Goal: Task Accomplishment & Management: Complete application form

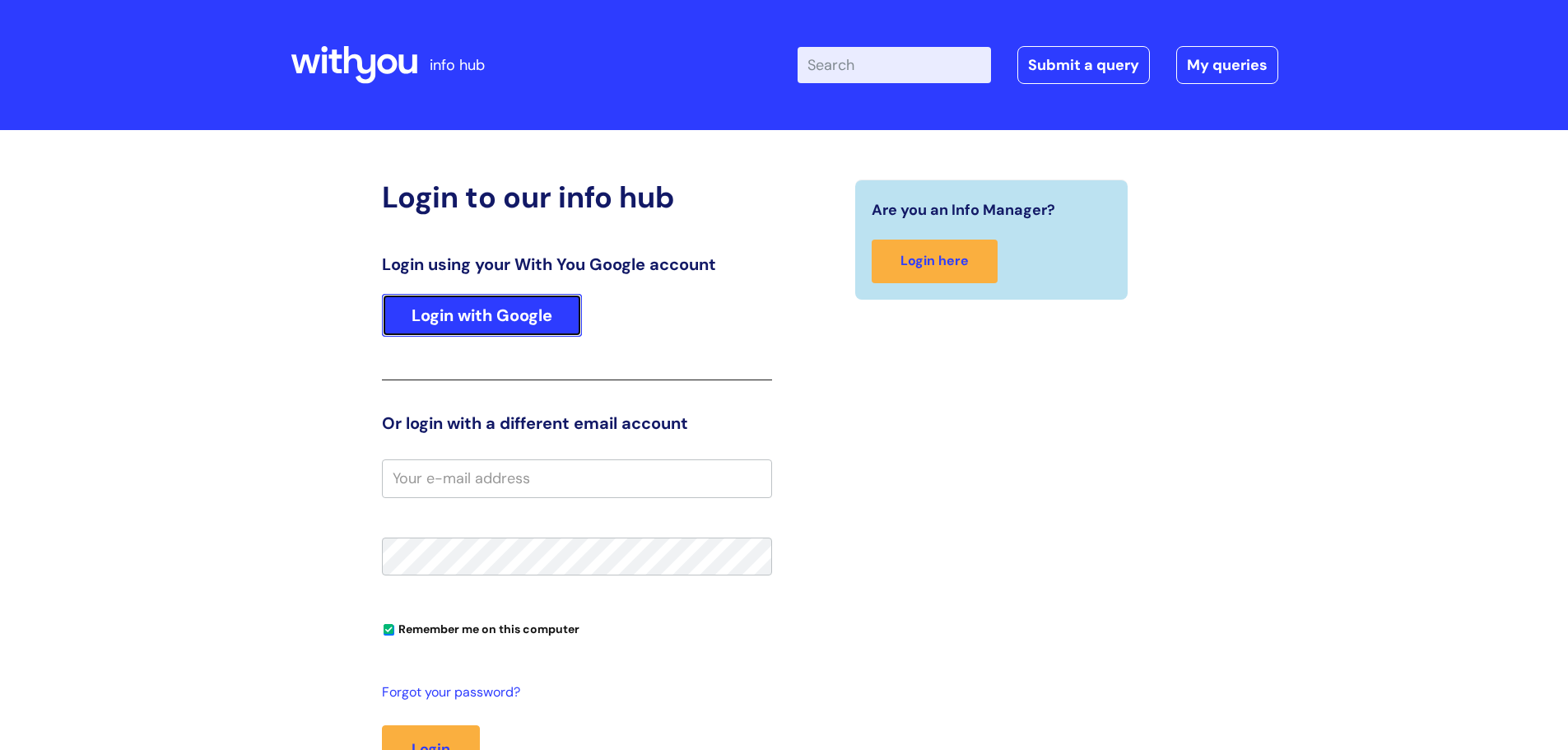
click at [507, 306] on link "Login with Google" at bounding box center [482, 315] width 200 height 43
click at [888, 61] on input "Enter your search term here..." at bounding box center [894, 65] width 193 height 36
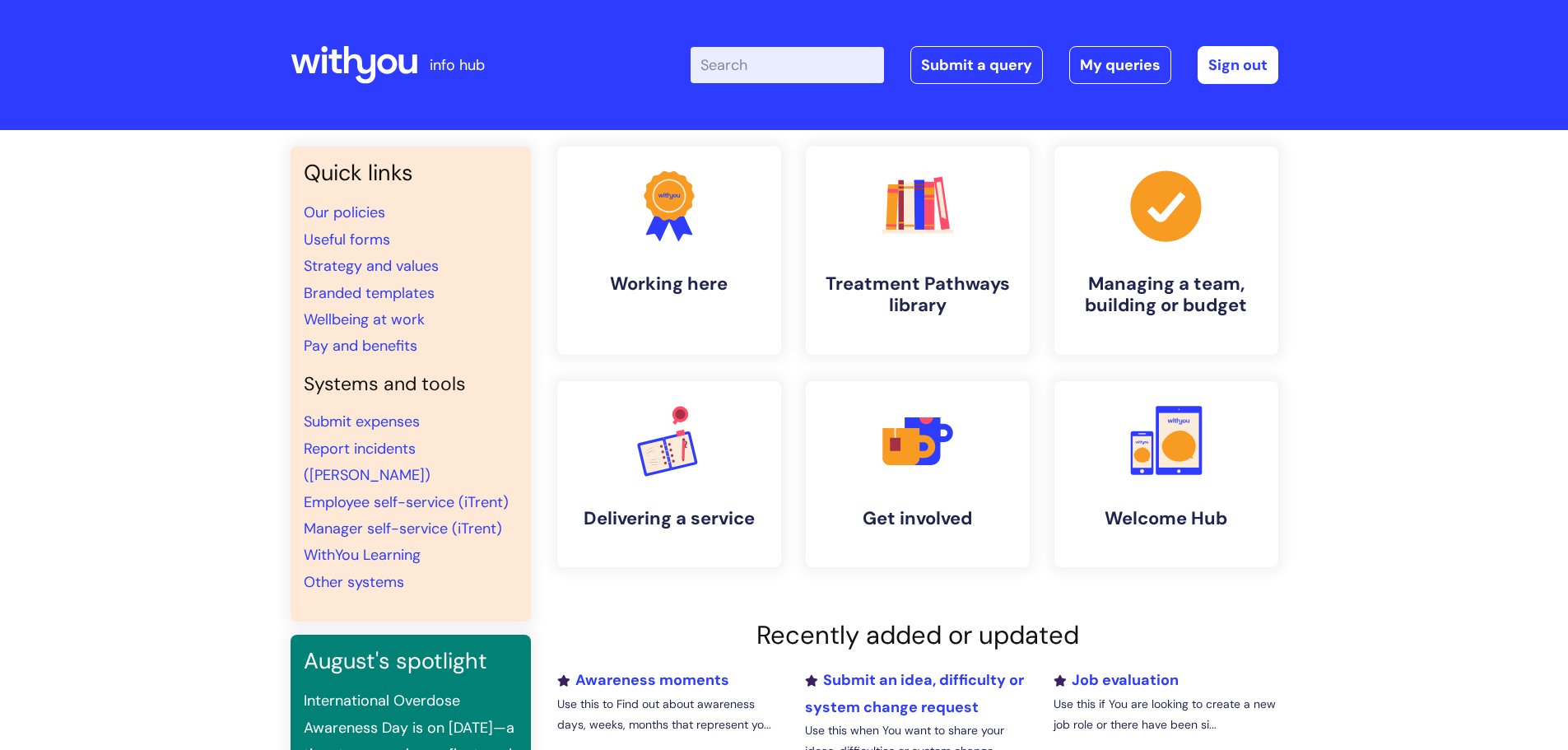
click at [871, 68] on input "Enter your search term here..." at bounding box center [787, 65] width 193 height 36
type input "access to work"
click button "Search" at bounding box center [0, 0] width 0 height 0
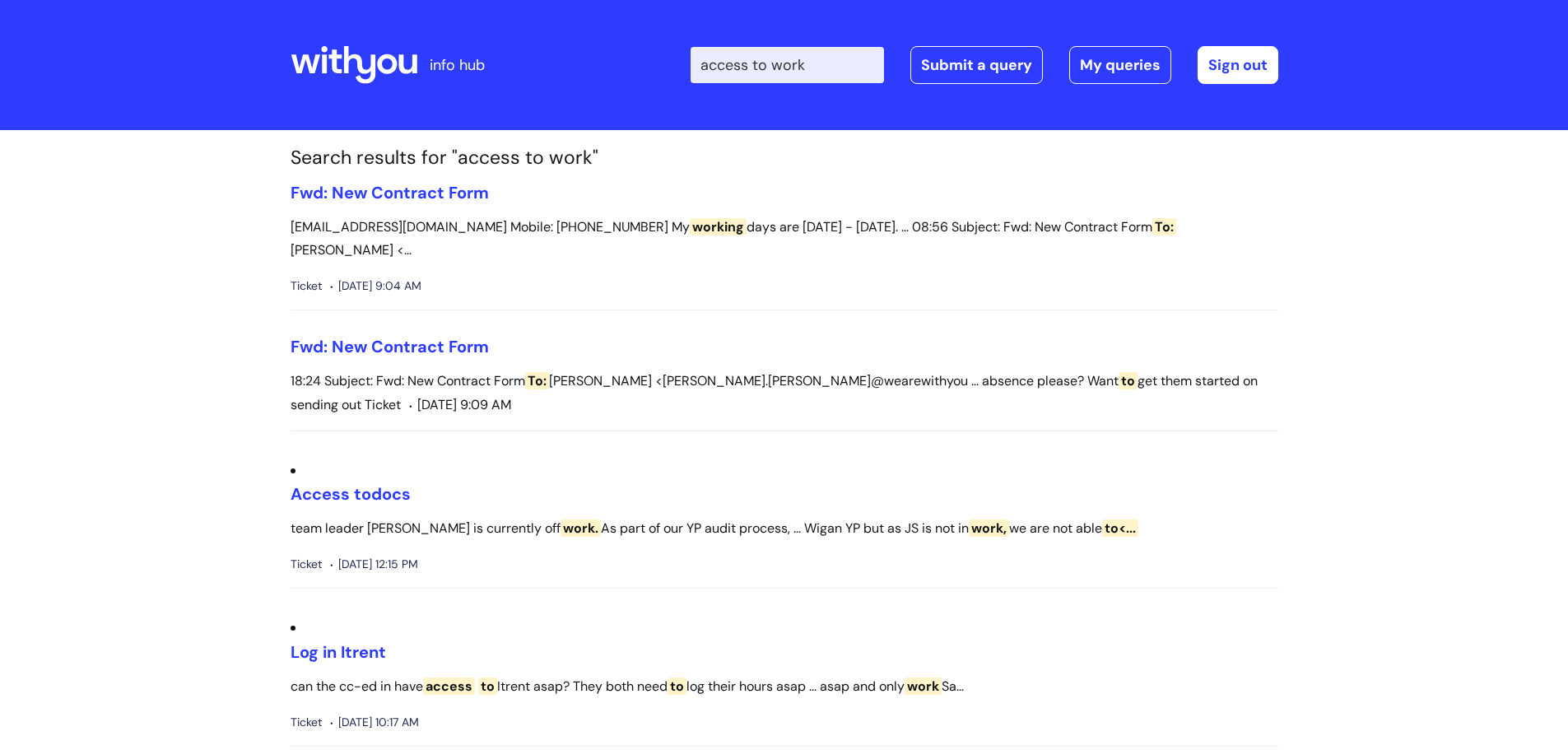
click at [444, 45] on div "info hub" at bounding box center [412, 64] width 245 height 97
click at [423, 64] on div "info hub" at bounding box center [412, 64] width 245 height 97
click at [368, 69] on icon at bounding box center [353, 65] width 126 height 40
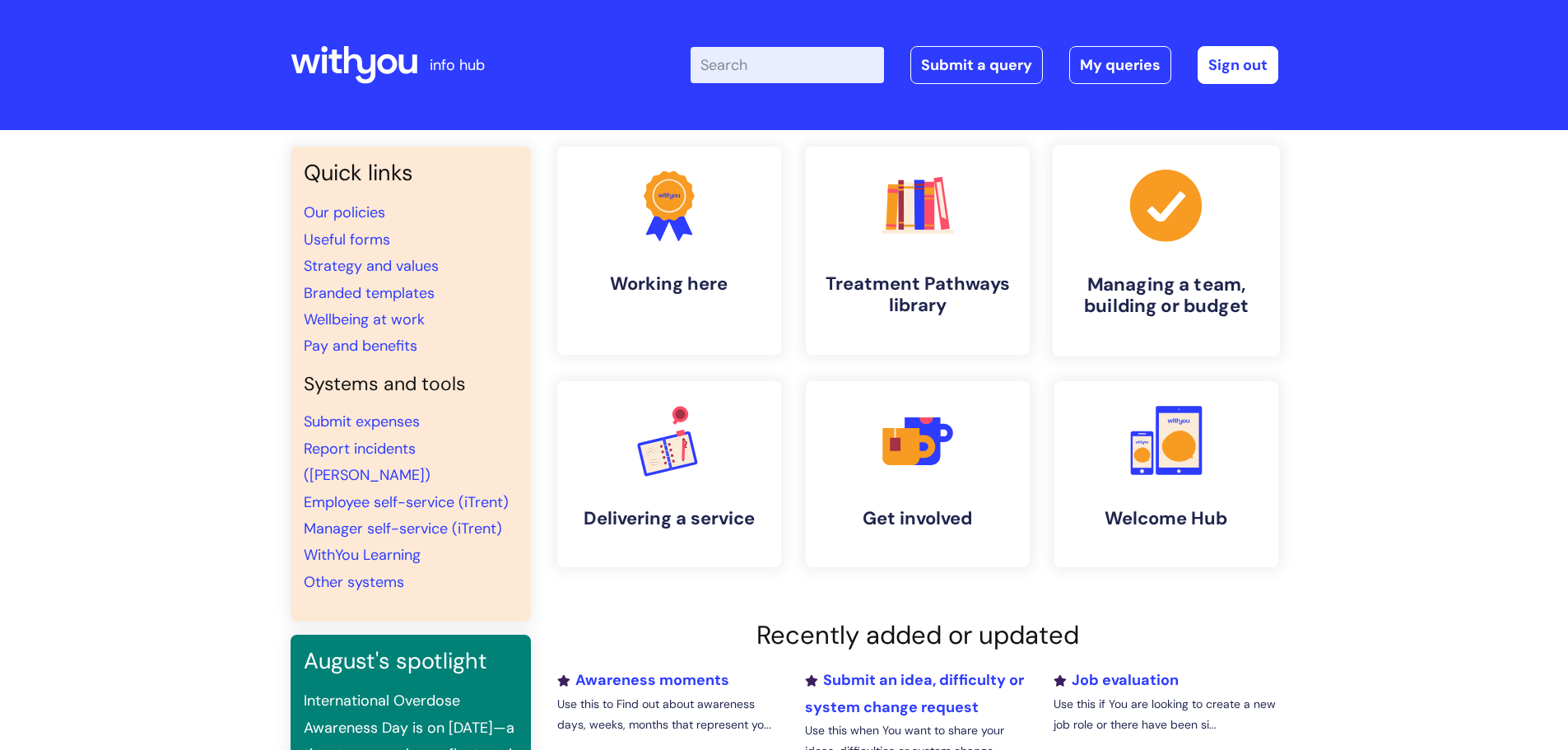
click at [1094, 311] on h4 "Managing a team, building or budget" at bounding box center [1165, 296] width 201 height 45
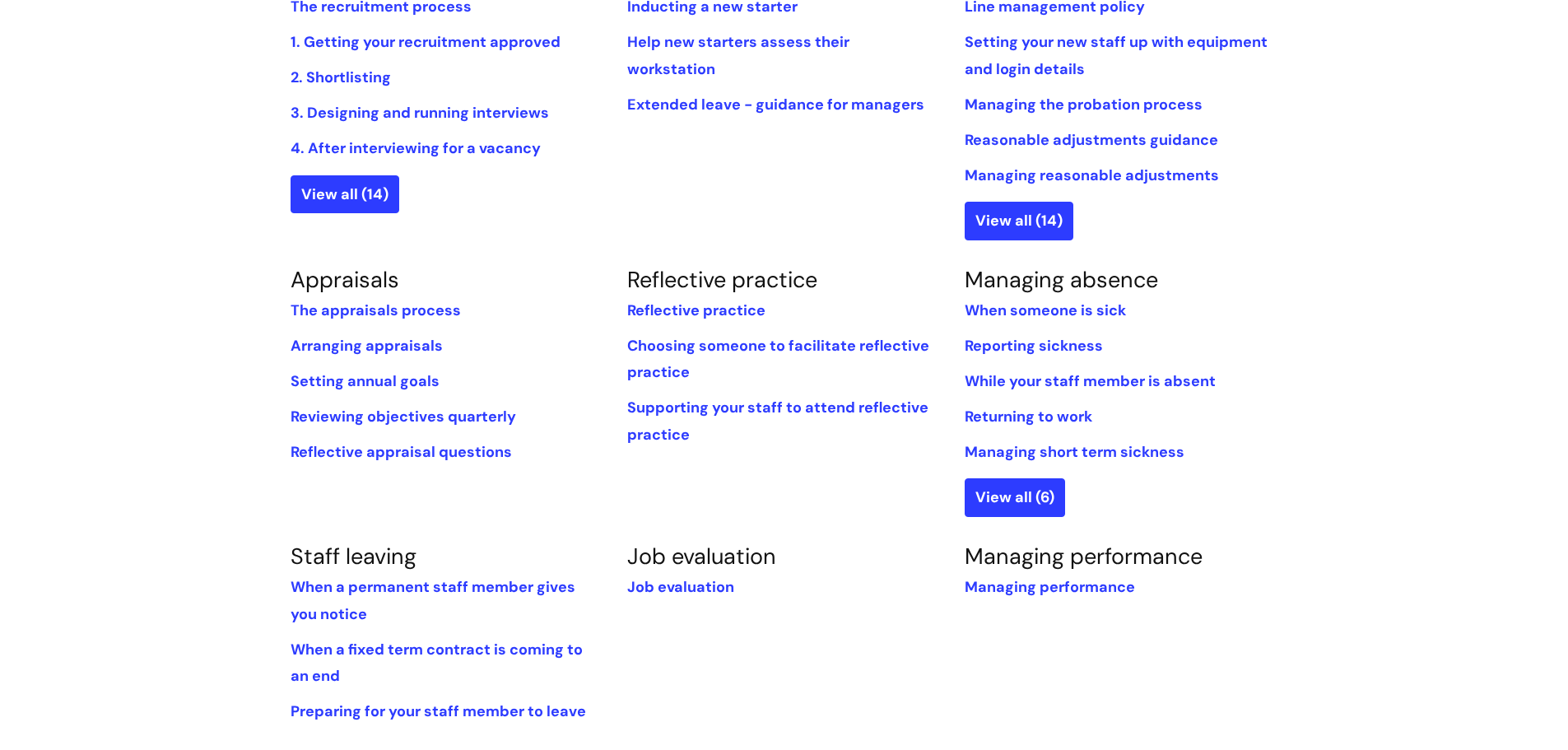
scroll to position [439, 0]
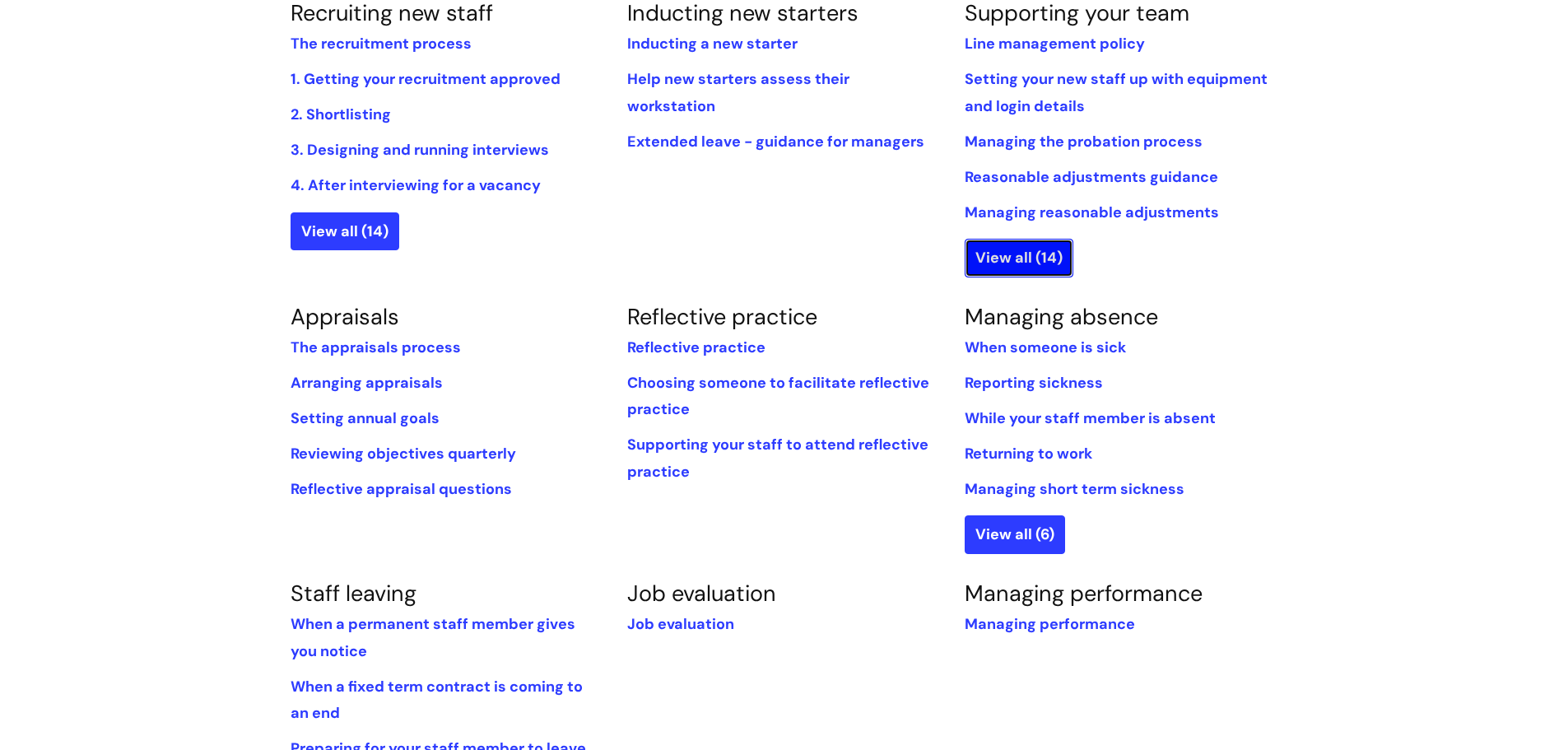
click at [1032, 260] on link "View all (14)" at bounding box center [1018, 258] width 108 height 38
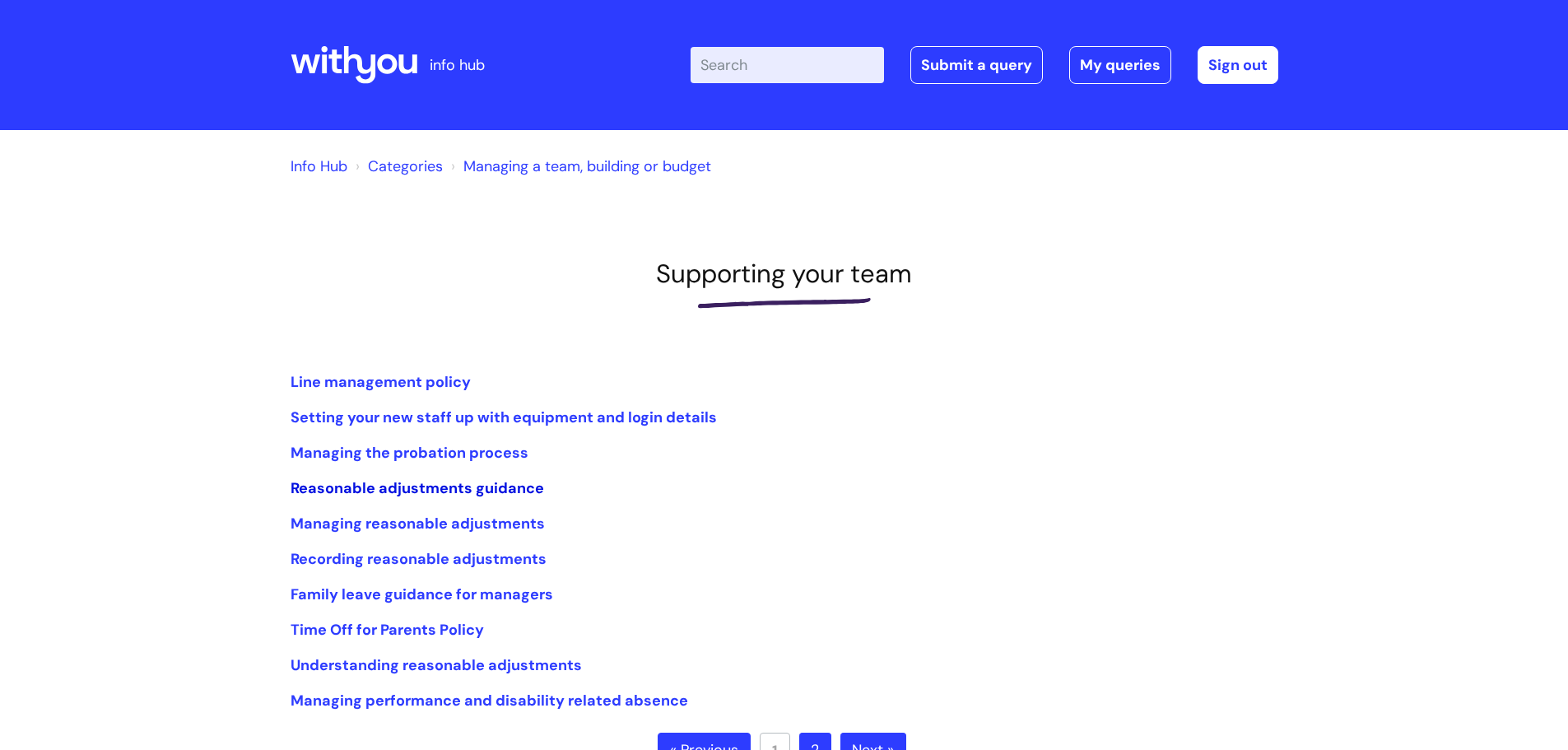
click at [504, 486] on link "Reasonable adjustments guidance" at bounding box center [417, 488] width 254 height 20
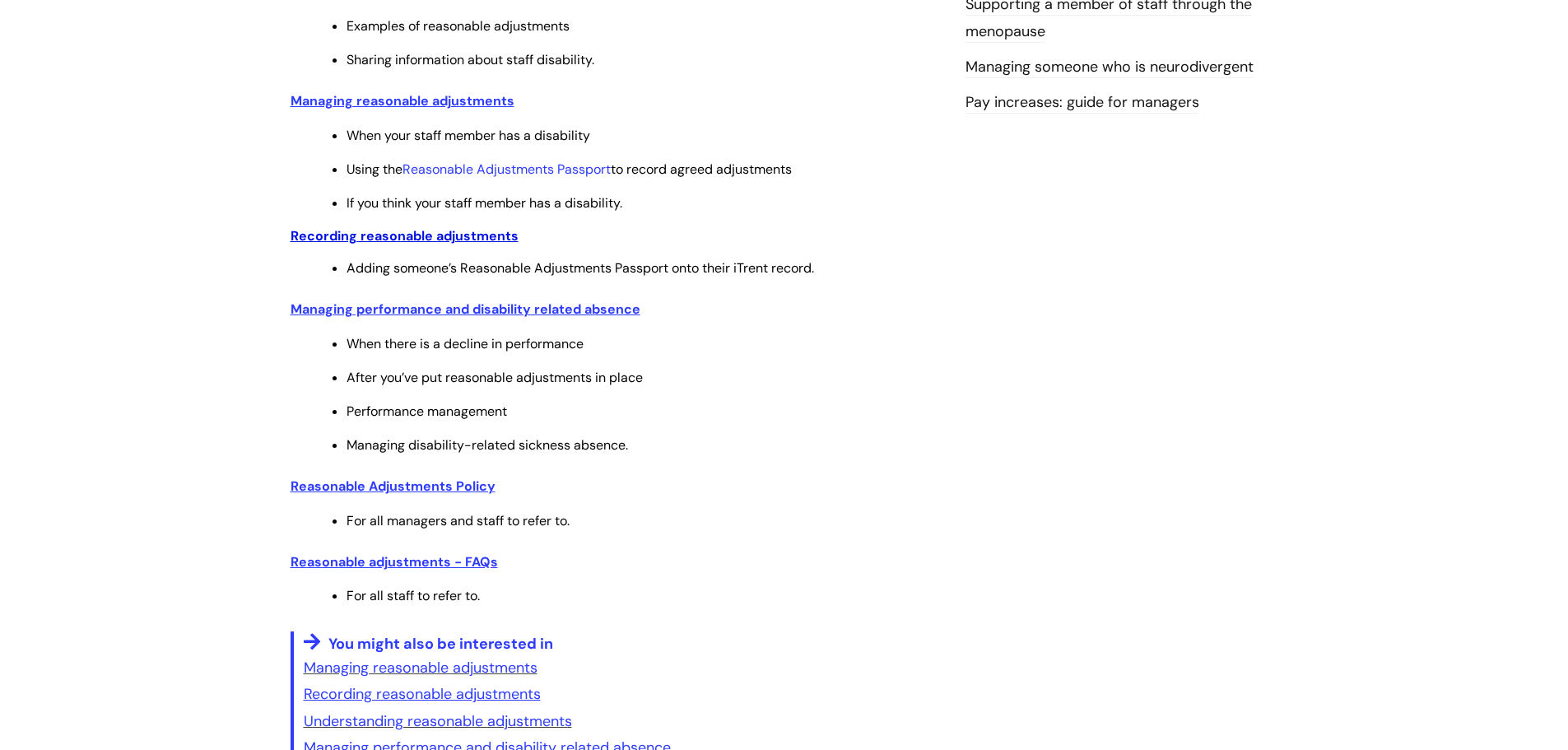
scroll to position [741, 0]
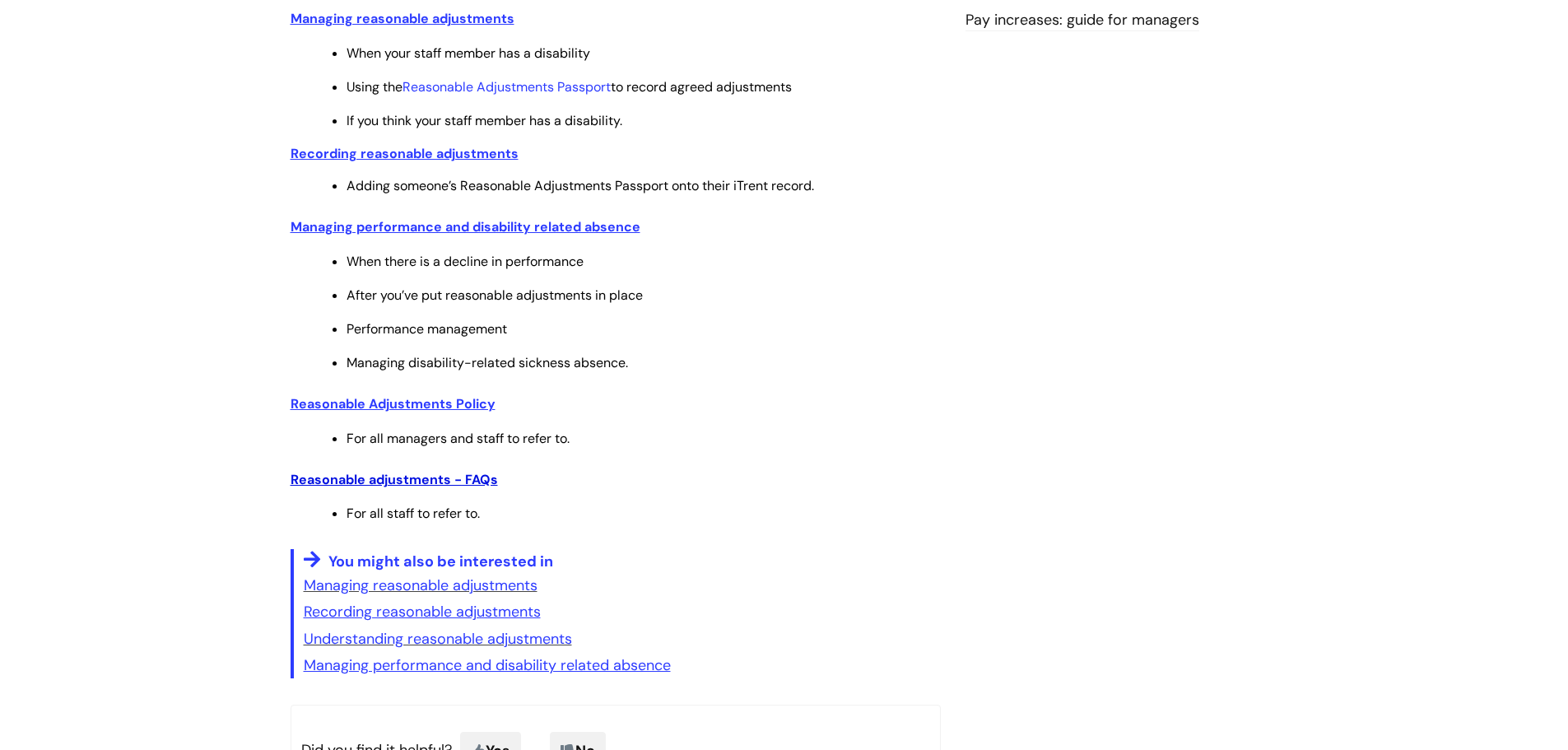
click at [441, 484] on u "Reasonable adjustments - FAQs" at bounding box center [393, 479] width 207 height 17
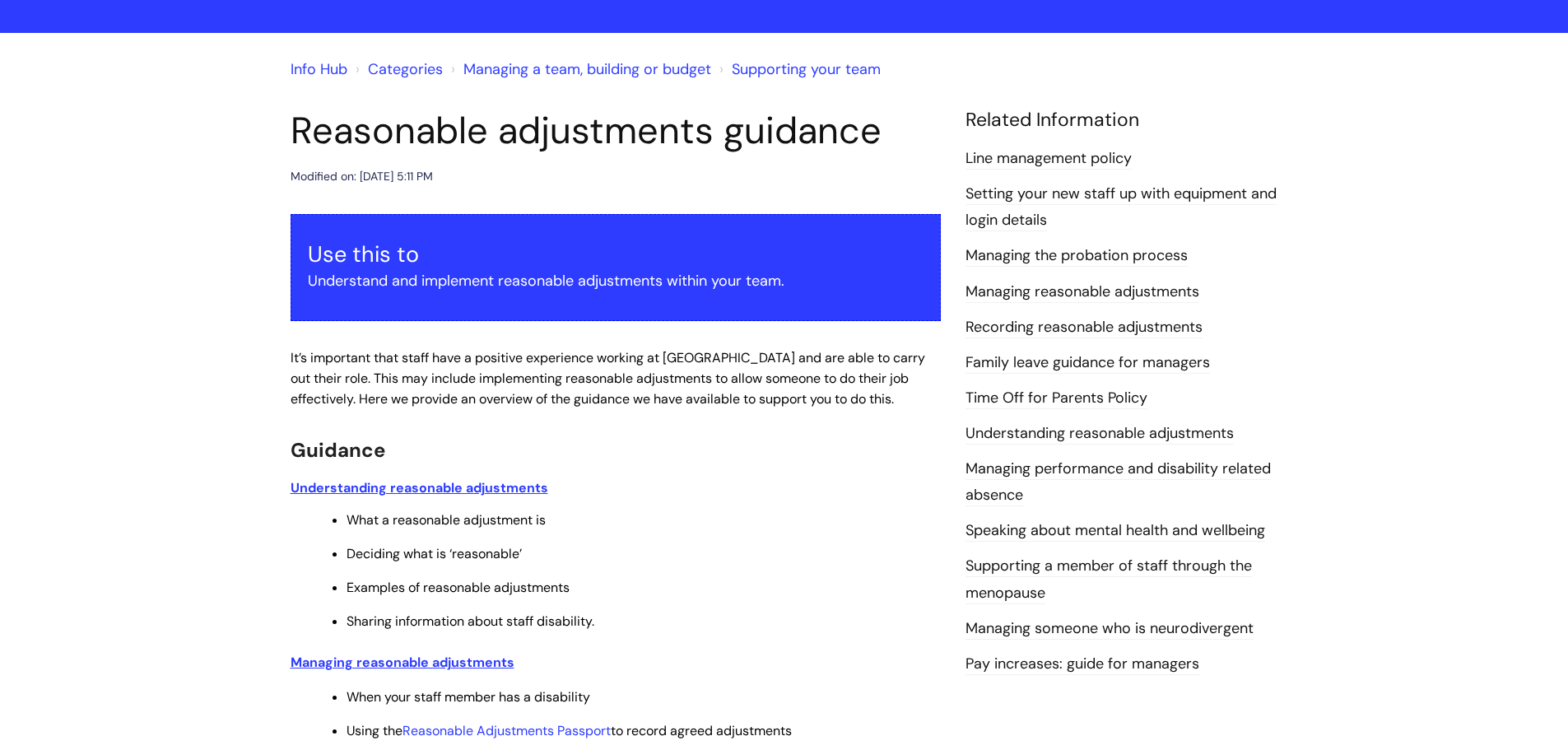
scroll to position [0, 0]
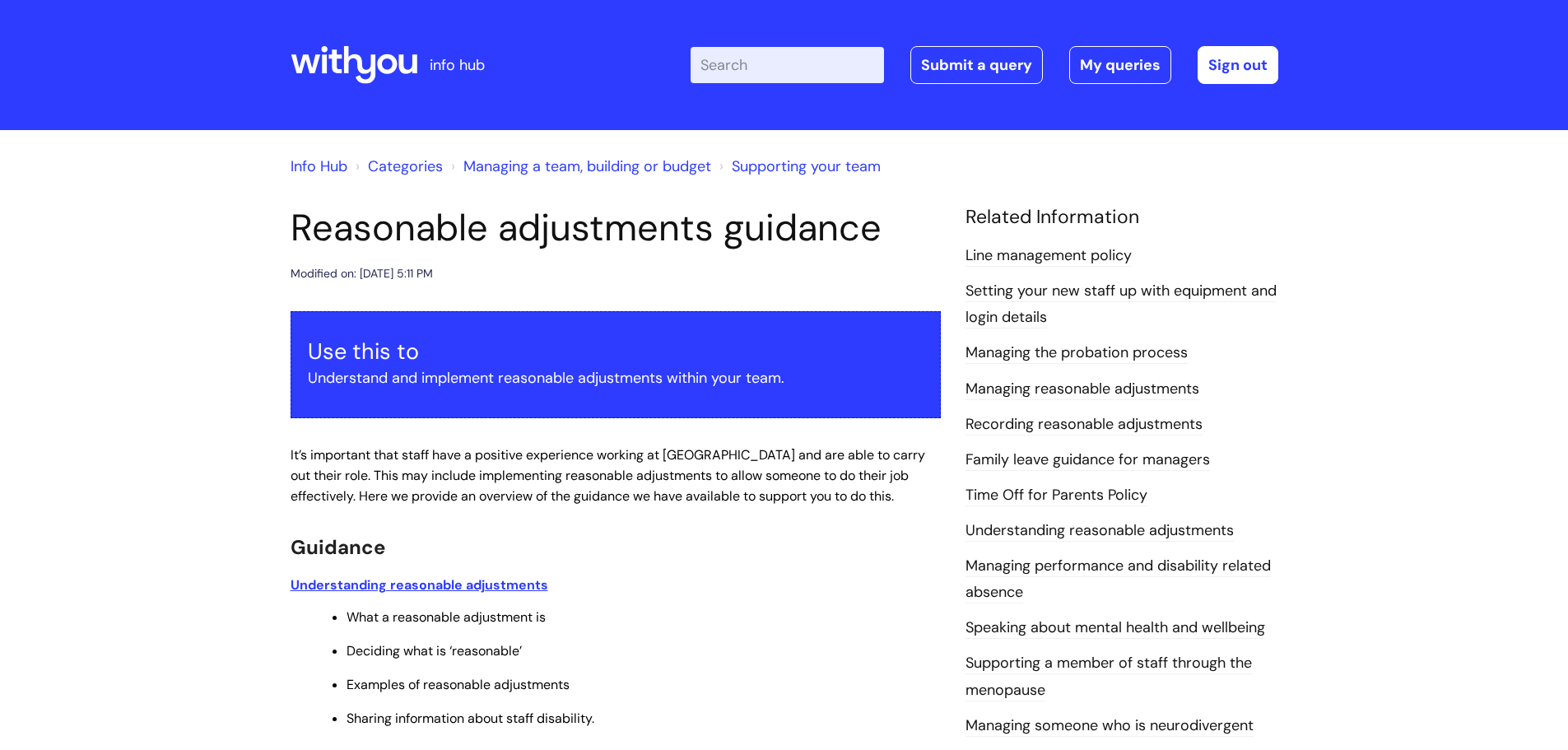
click at [329, 552] on span "Guidance" at bounding box center [337, 547] width 94 height 26
click at [1001, 61] on link "Submit a query" at bounding box center [976, 65] width 132 height 38
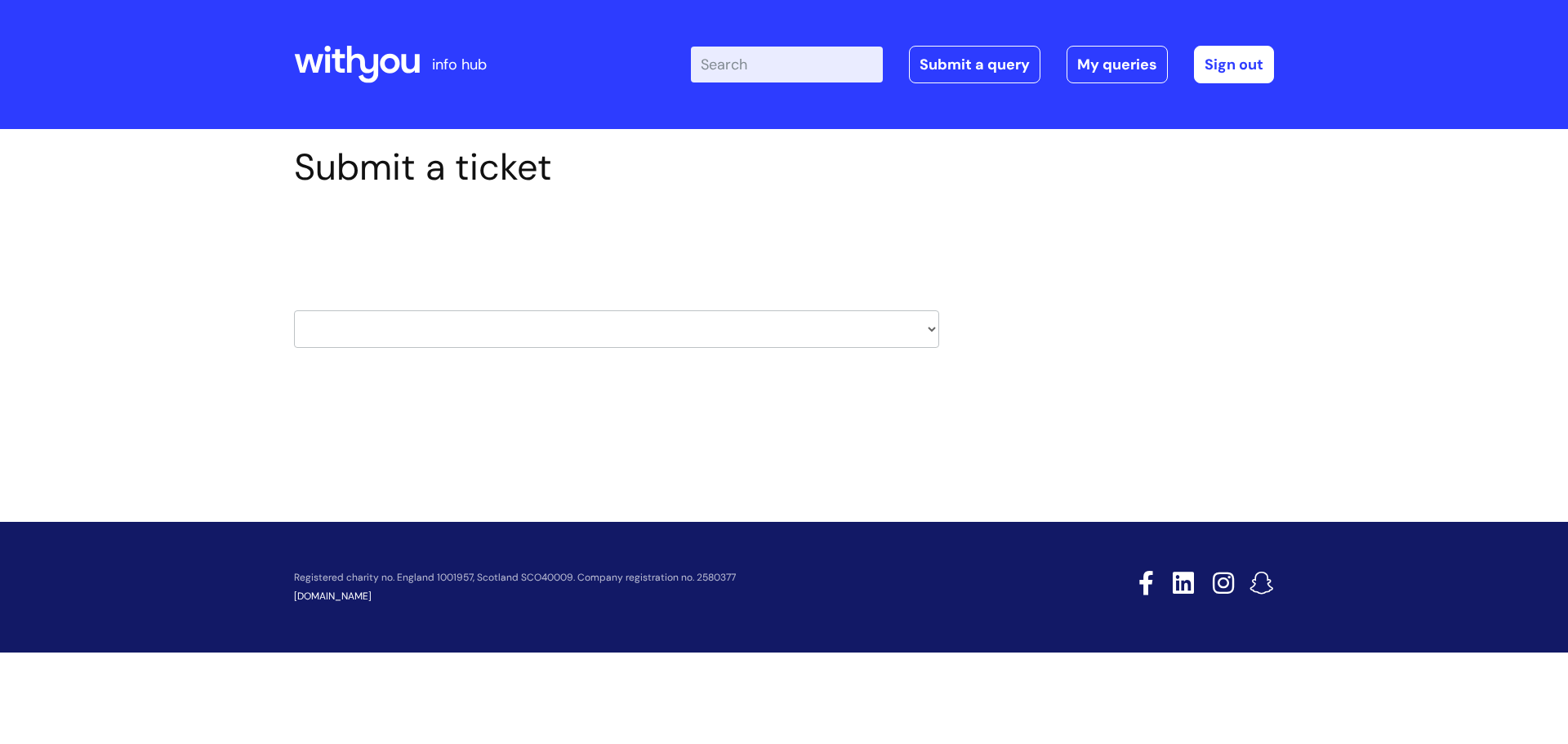
click at [785, 342] on select "HR / People IT and Support Clinical Drug Alerts Finance Accounts Data Support T…" at bounding box center [616, 329] width 645 height 38
select select "hr_/_people"
click at [294, 310] on select "HR / People IT and Support Clinical Drug Alerts Finance Accounts Data Support T…" at bounding box center [616, 329] width 645 height 38
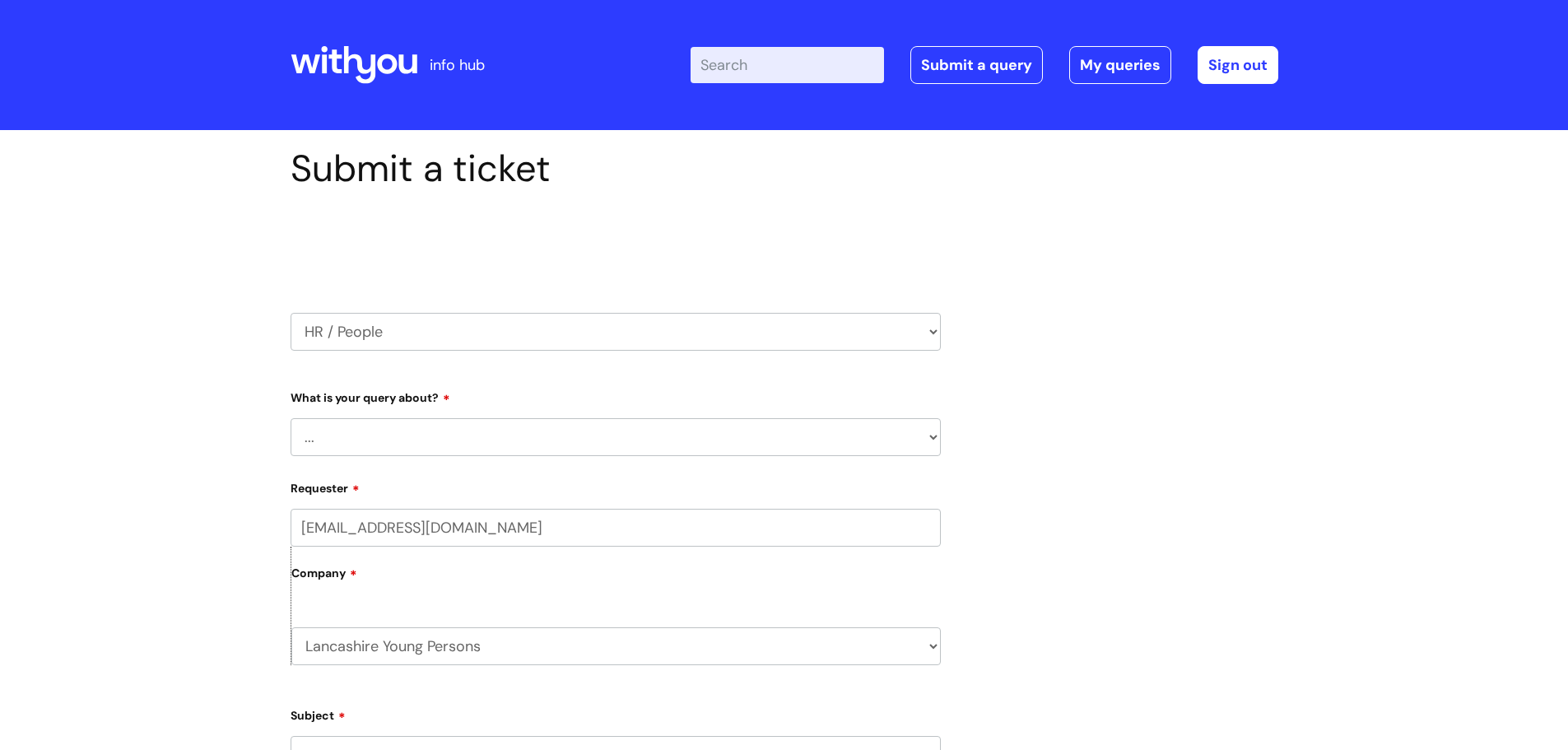
click at [393, 424] on select "... Absence Query Holiday Query Employee change request General HR Query iTrent…" at bounding box center [615, 437] width 651 height 38
select select "General HR Query"
click at [290, 418] on select "... Absence Query Holiday Query Employee change request General HR Query iTrent…" at bounding box center [615, 437] width 651 height 38
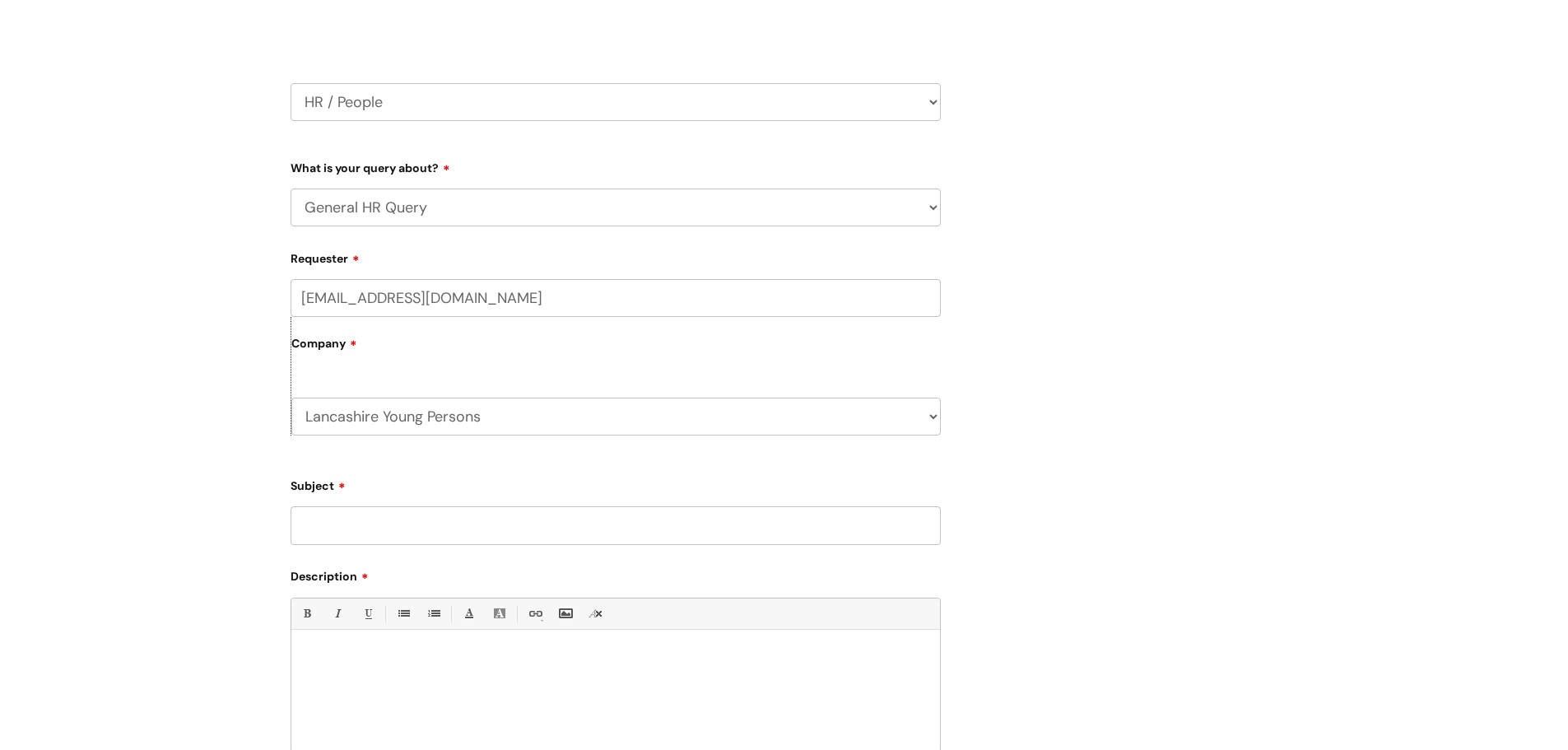
scroll to position [247, 0]
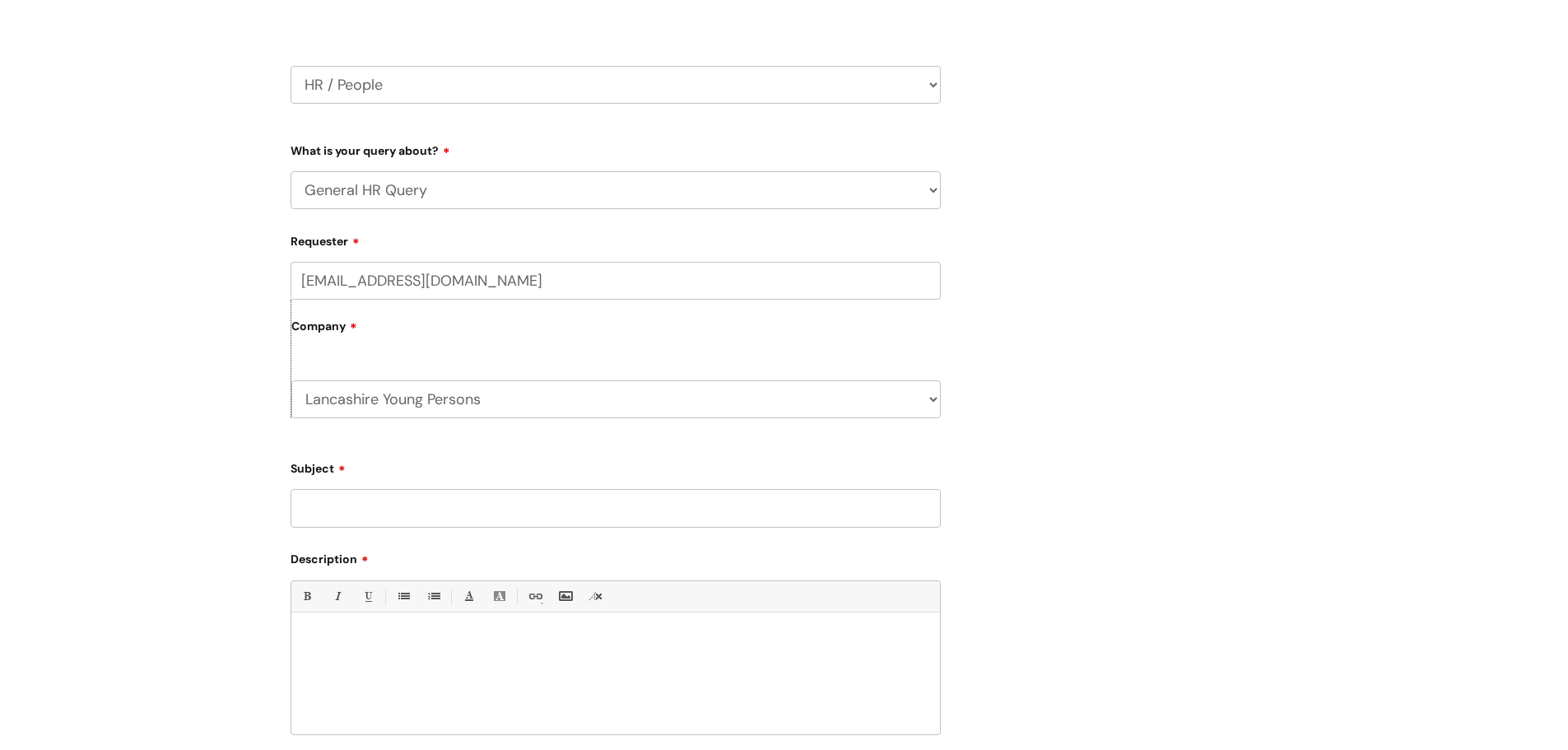
click at [356, 487] on div "Subject" at bounding box center [615, 491] width 651 height 74
click at [346, 509] on input "Subject" at bounding box center [615, 508] width 651 height 38
type input "Access to Work"
click at [589, 678] on div at bounding box center [615, 677] width 649 height 113
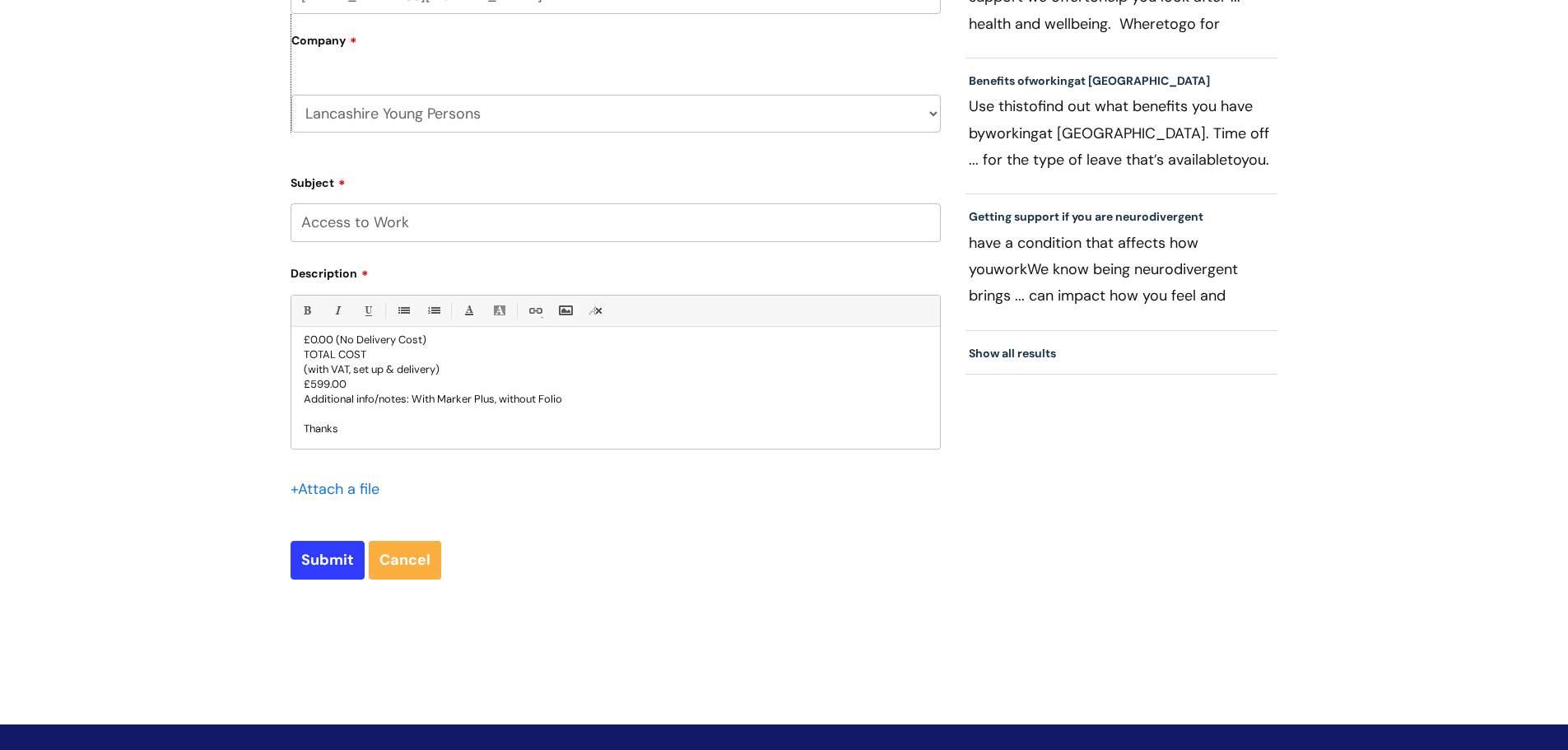
scroll to position [576, 0]
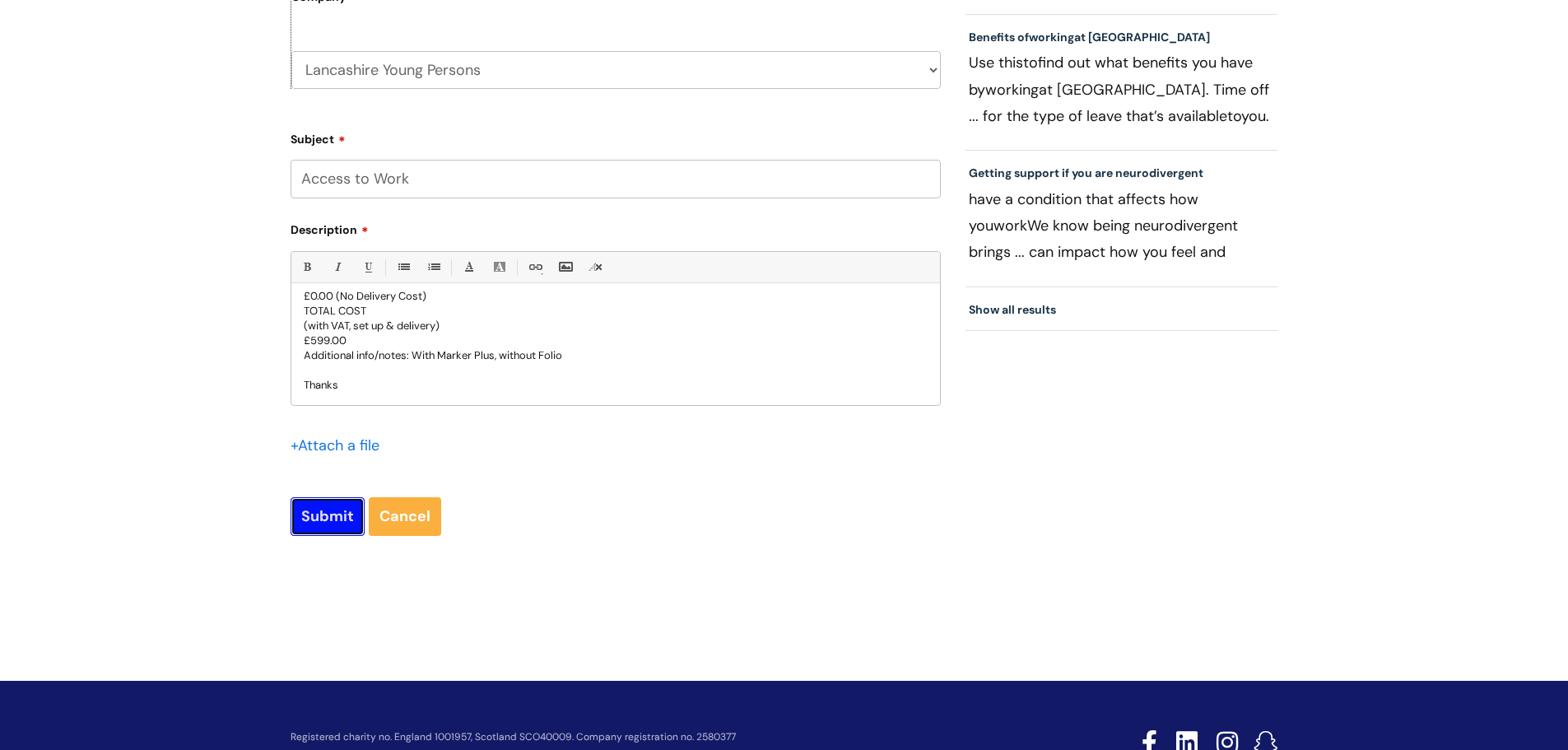
click at [332, 518] on input "Submit" at bounding box center [327, 516] width 74 height 38
type input "Please Wait..."
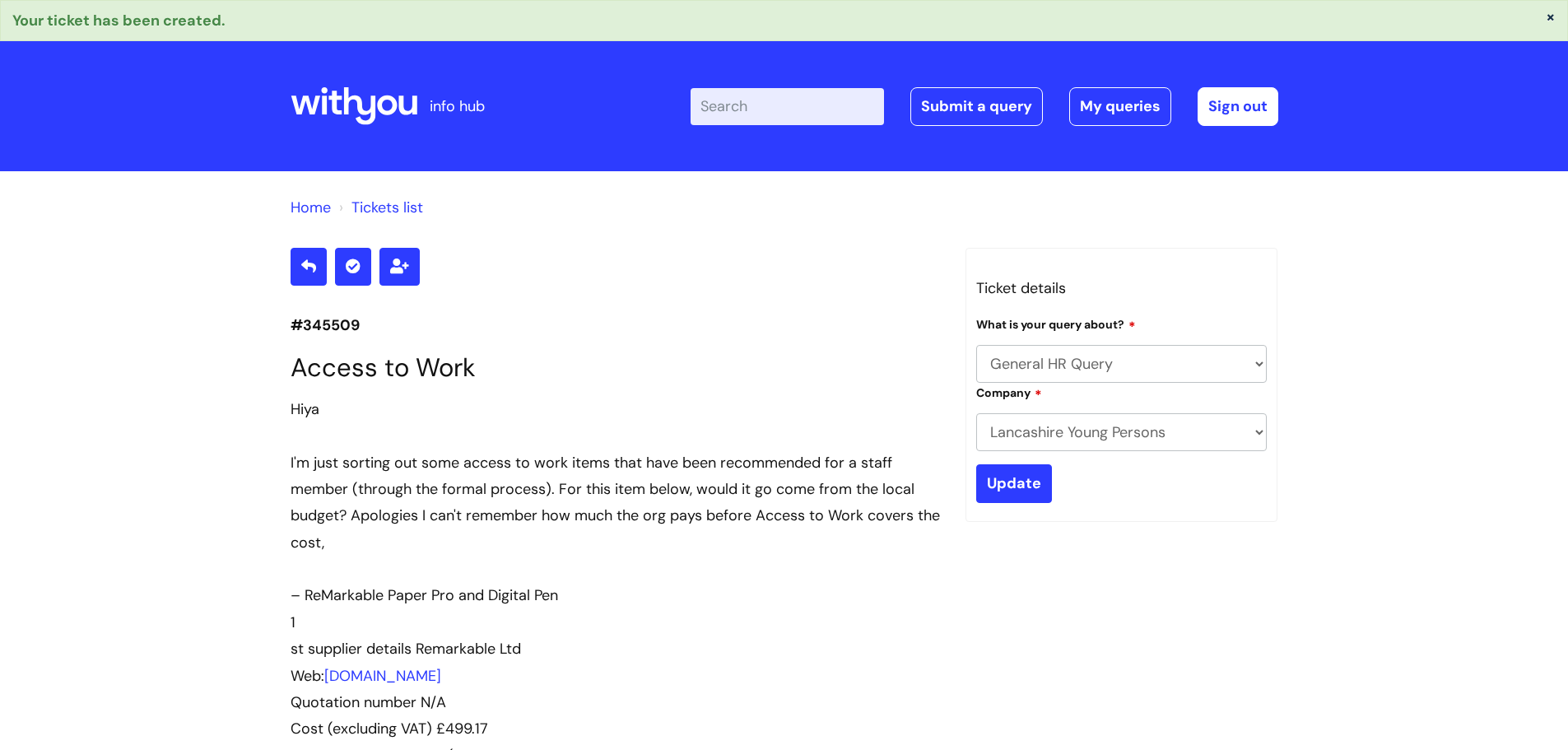
select select "General HR Query"
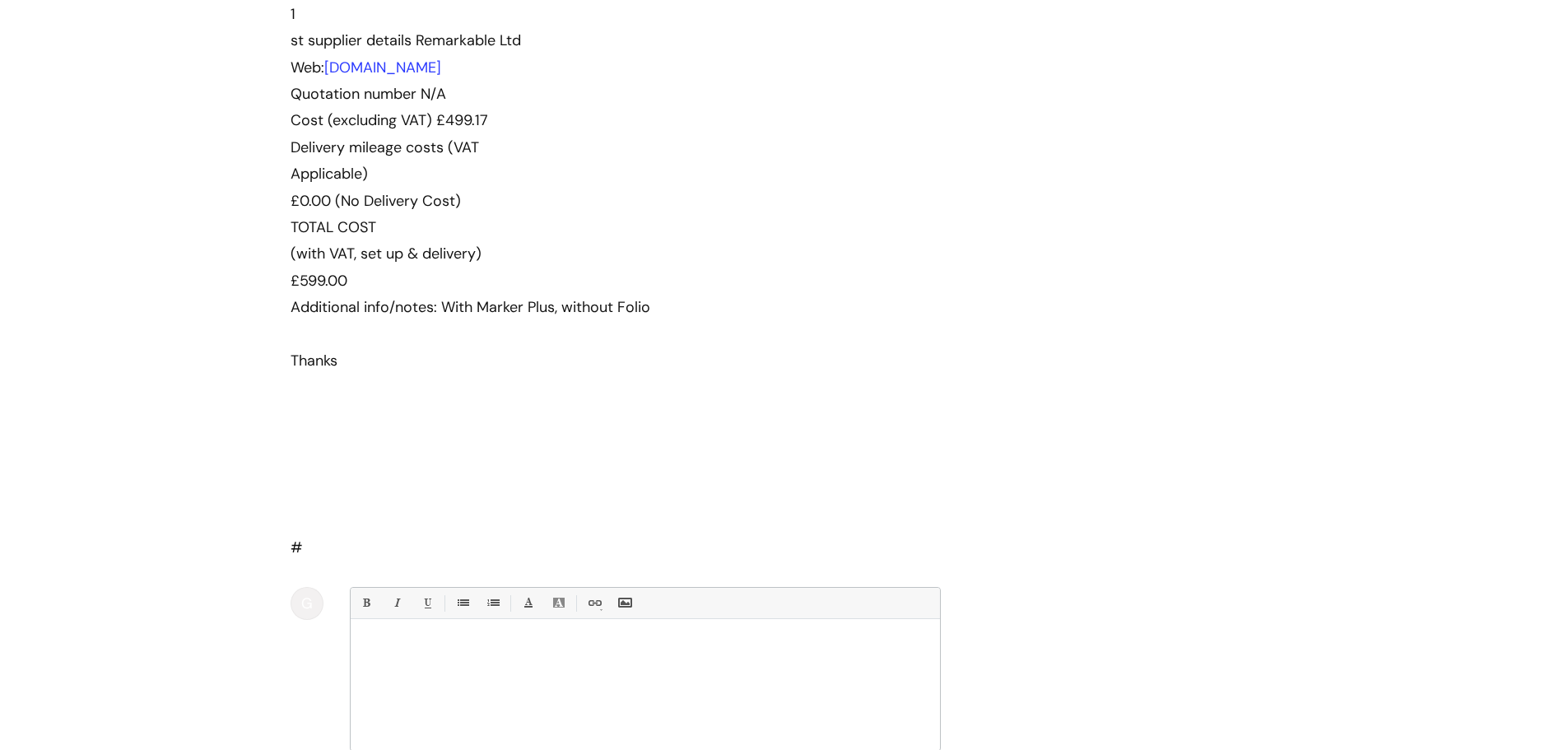
scroll to position [552, 0]
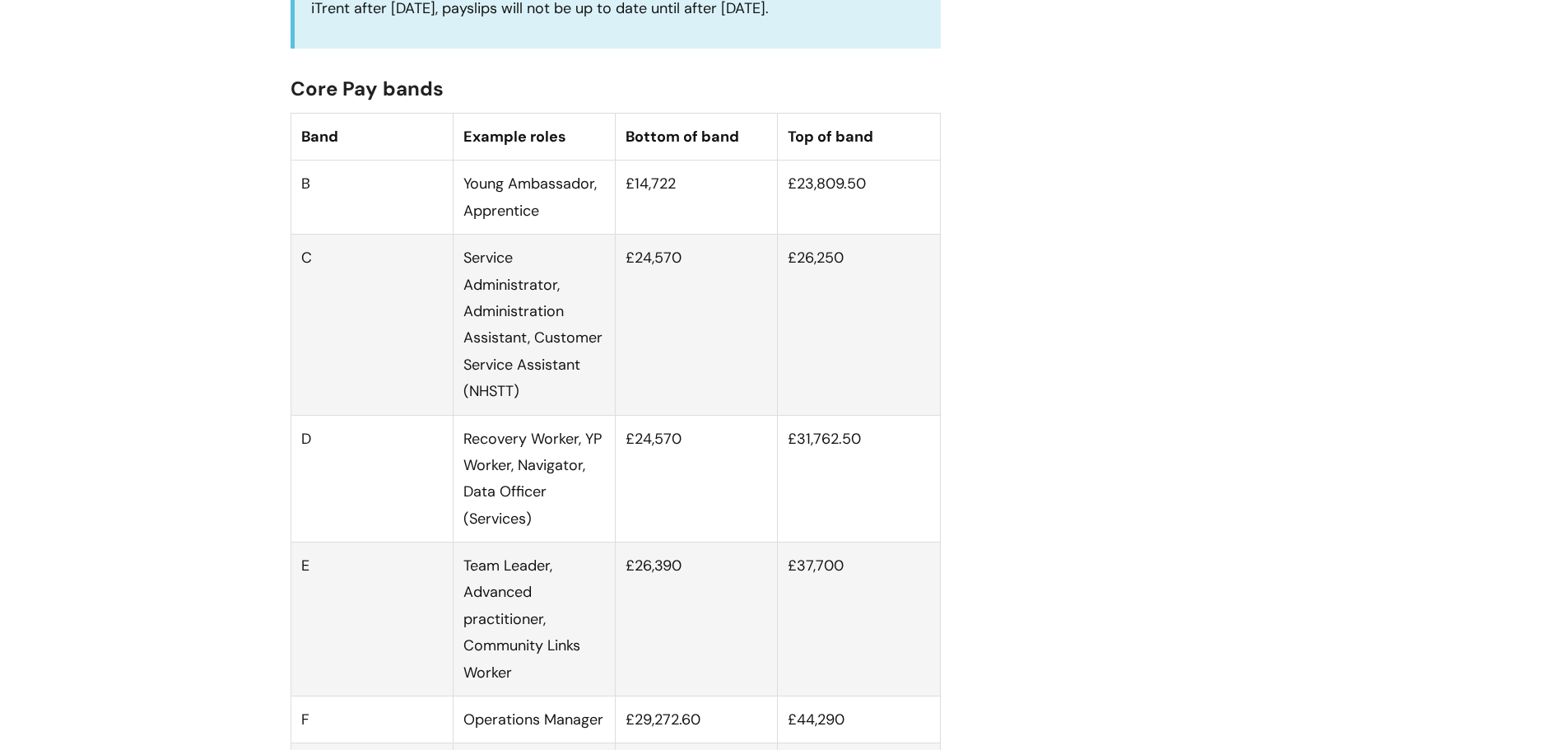
scroll to position [905, 0]
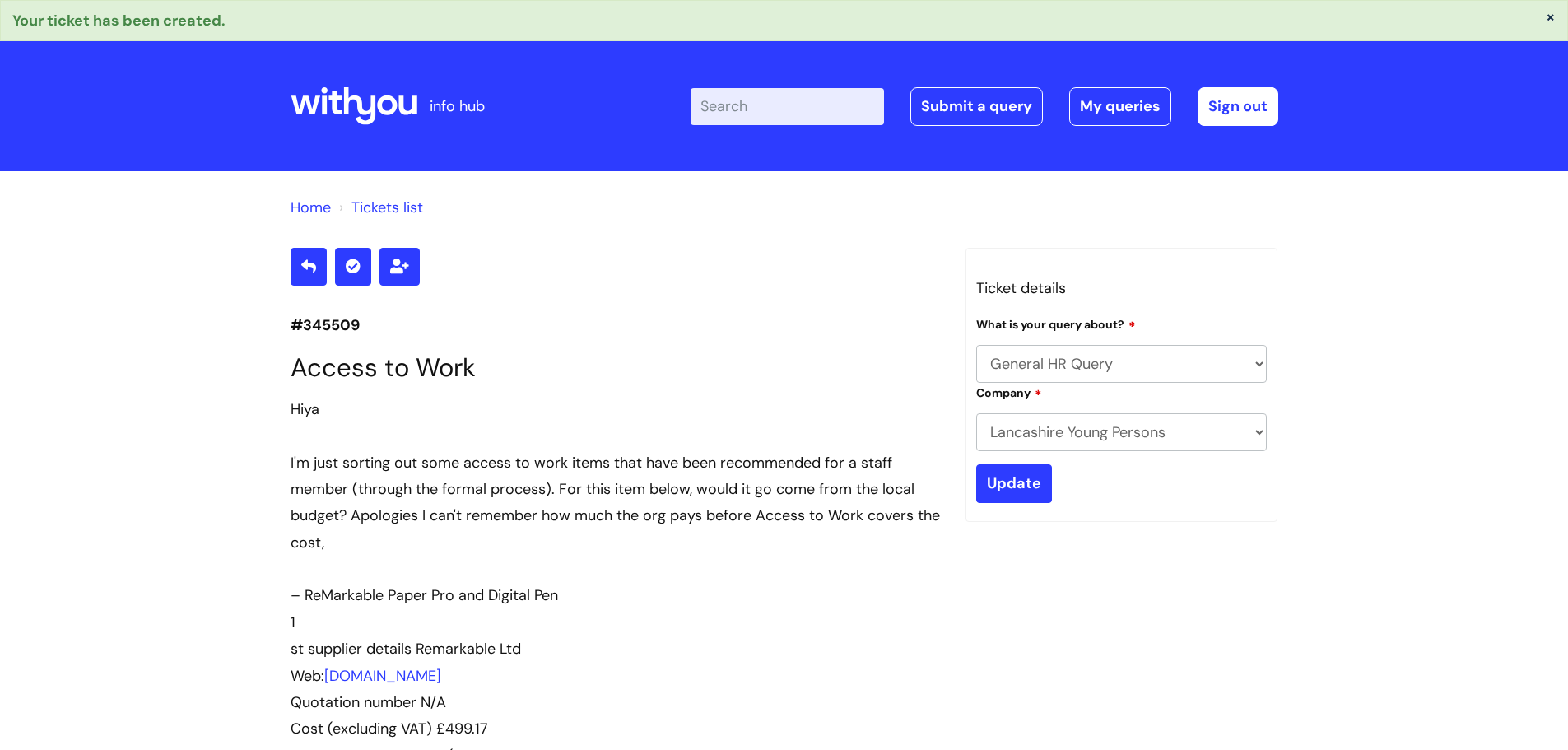
select select "General HR Query"
